Goal: Task Accomplishment & Management: Manage account settings

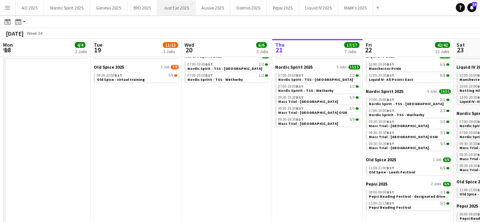
scroll to position [0, 181]
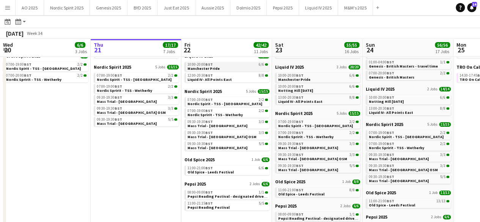
click at [223, 69] on link "10:00-20:00 BST 6/6 Manchester Pride" at bounding box center [227, 66] width 80 height 9
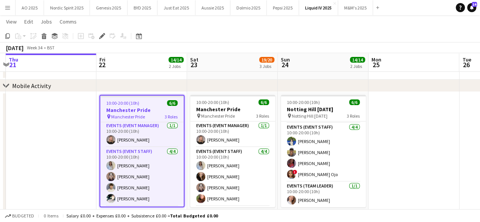
scroll to position [0, 263]
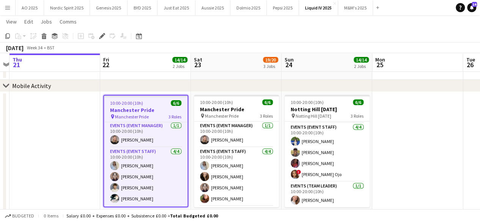
drag, startPoint x: 371, startPoint y: 158, endPoint x: 370, endPoint y: 145, distance: 13.7
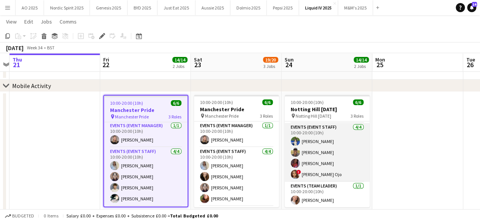
drag, startPoint x: 364, startPoint y: 153, endPoint x: 364, endPoint y: 135, distance: 17.8
click at [364, 135] on app-card-role "Events (Event Staff) 4/4 10:00-20:00 (10h) Shivani Dhir Kevin Chemuka Sergute W…" at bounding box center [327, 152] width 85 height 59
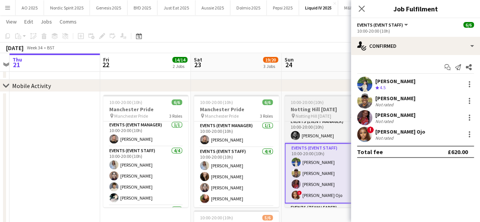
scroll to position [0, 0]
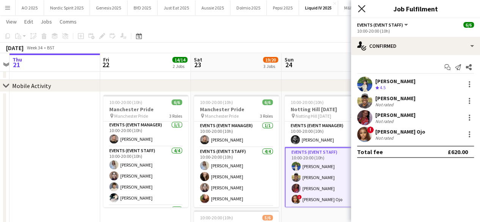
click at [359, 10] on icon "Close pop-in" at bounding box center [361, 8] width 7 height 7
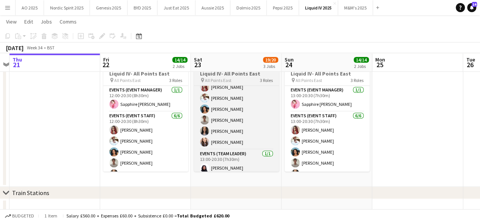
scroll to position [46, 0]
